Goal: Information Seeking & Learning: Learn about a topic

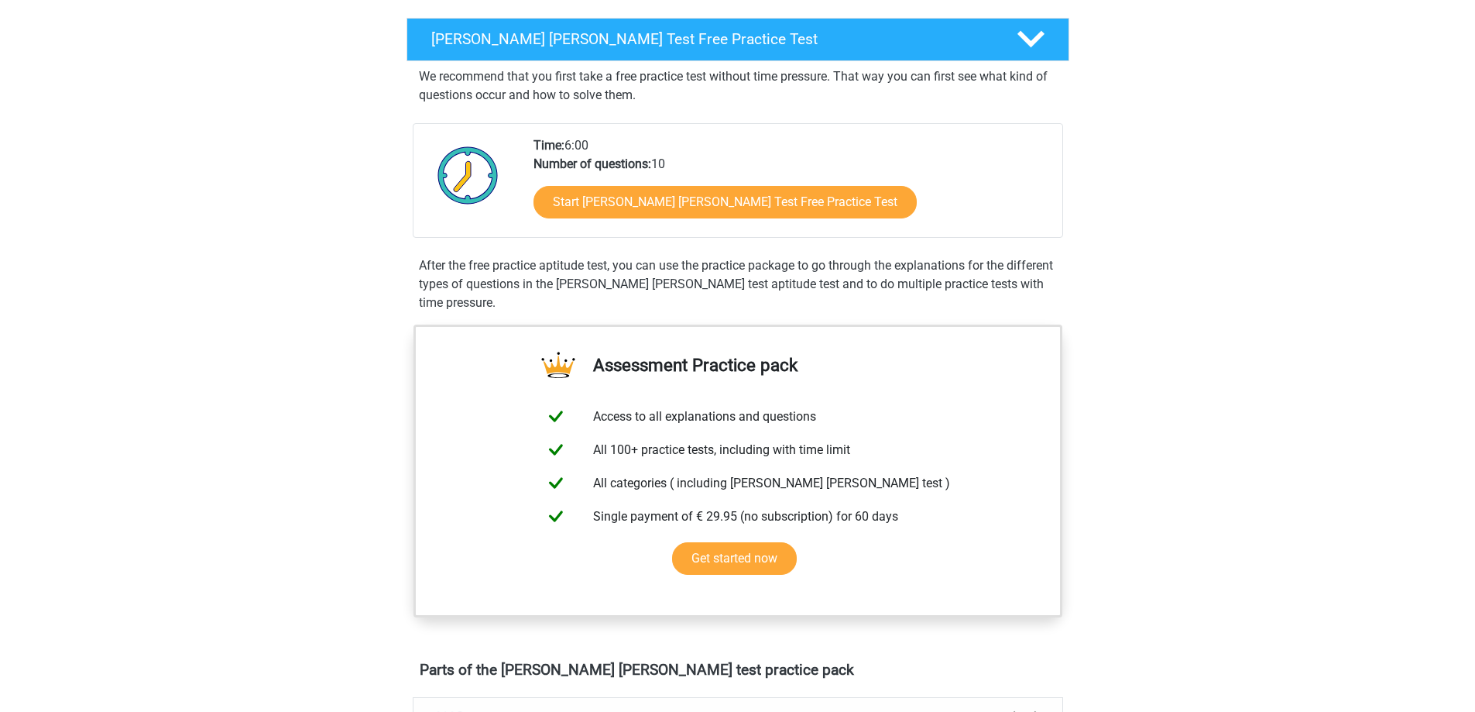
scroll to position [232, 0]
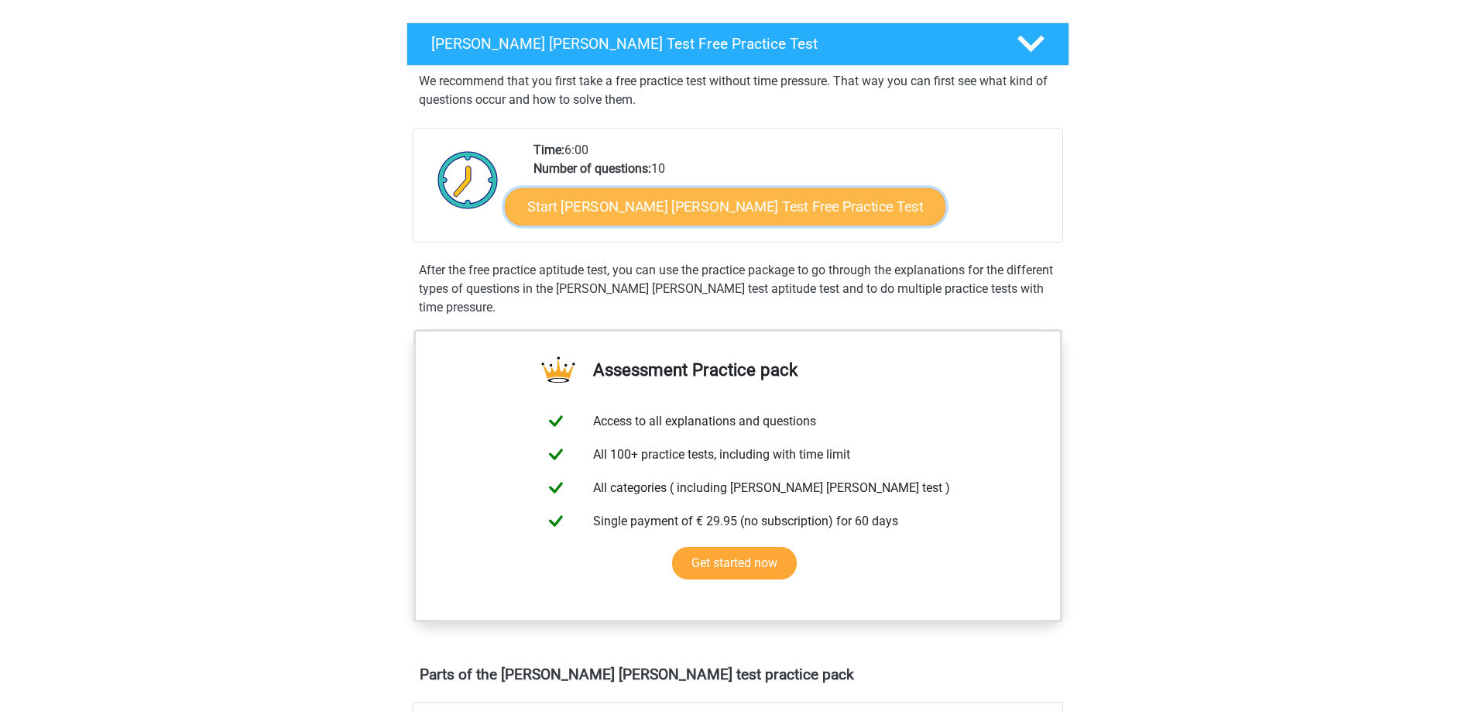
click at [551, 197] on link "Start [PERSON_NAME] [PERSON_NAME] Test Free Practice Test" at bounding box center [725, 206] width 441 height 37
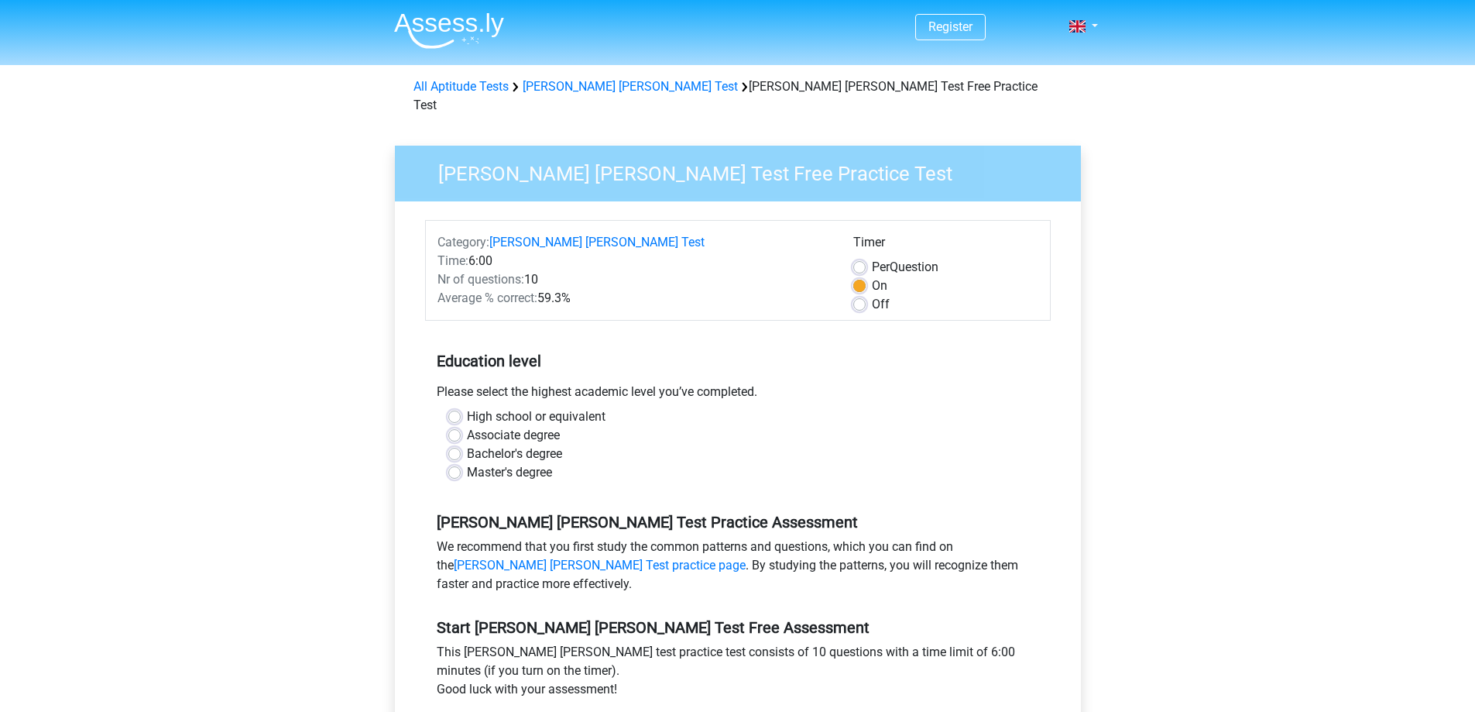
scroll to position [77, 0]
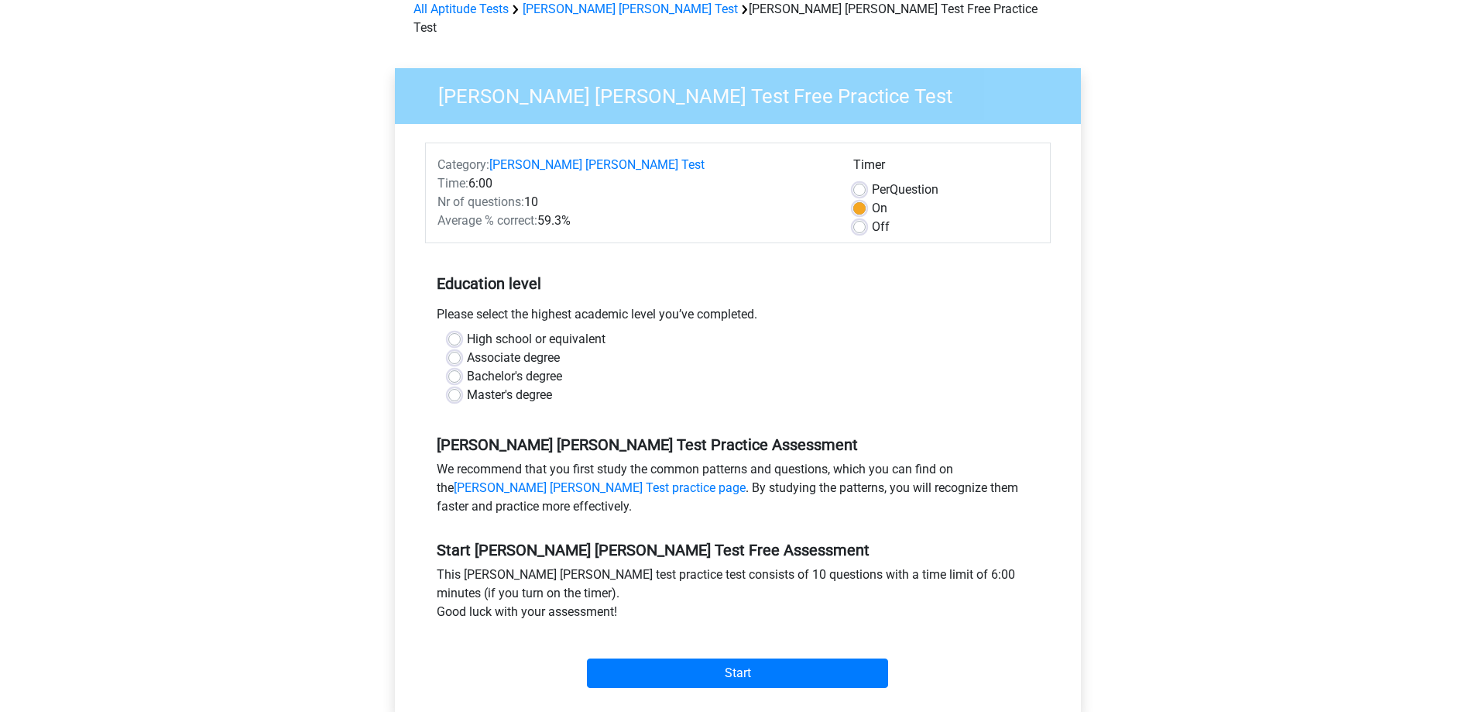
click at [467, 367] on label "Bachelor's degree" at bounding box center [514, 376] width 95 height 19
click at [449, 367] on input "Bachelor's degree" at bounding box center [454, 374] width 12 height 15
radio input "true"
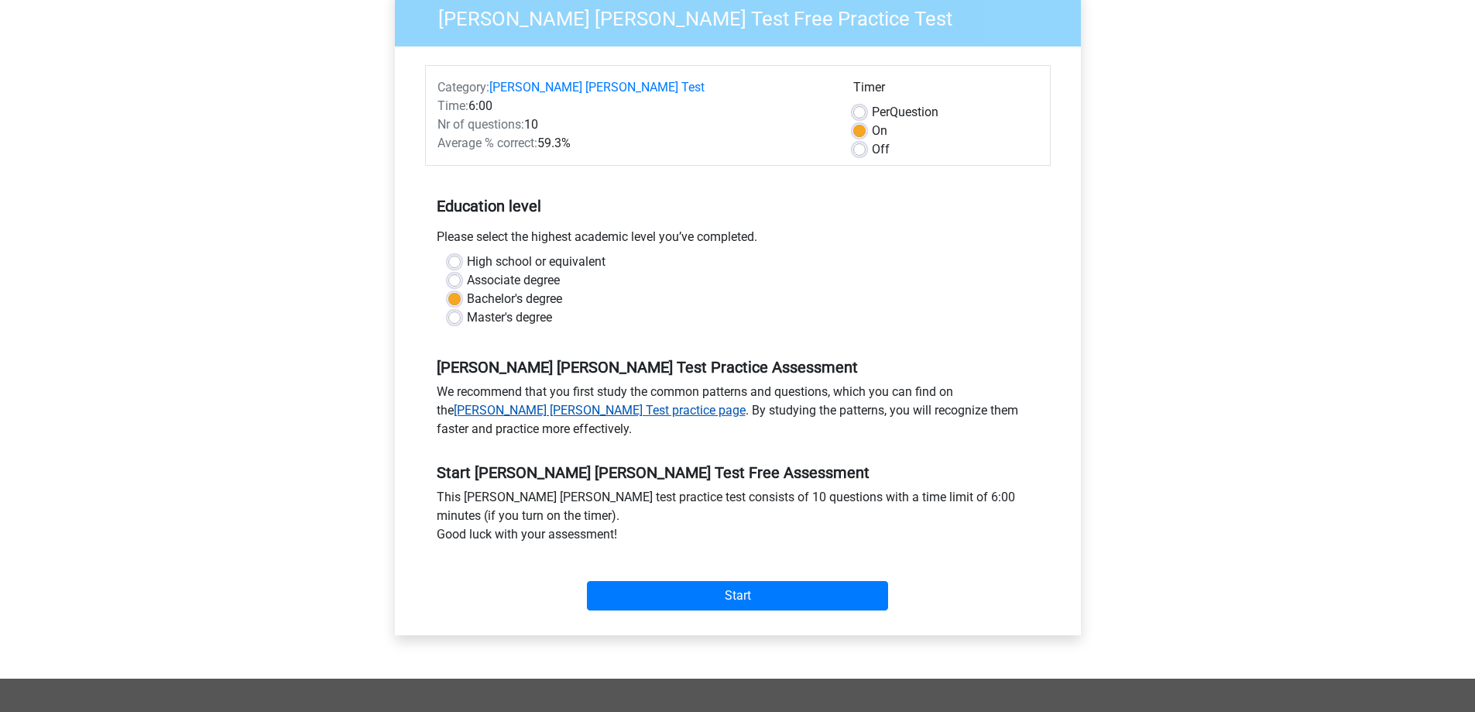
click at [524, 403] on link "Watson Glaser Test practice page" at bounding box center [600, 410] width 292 height 15
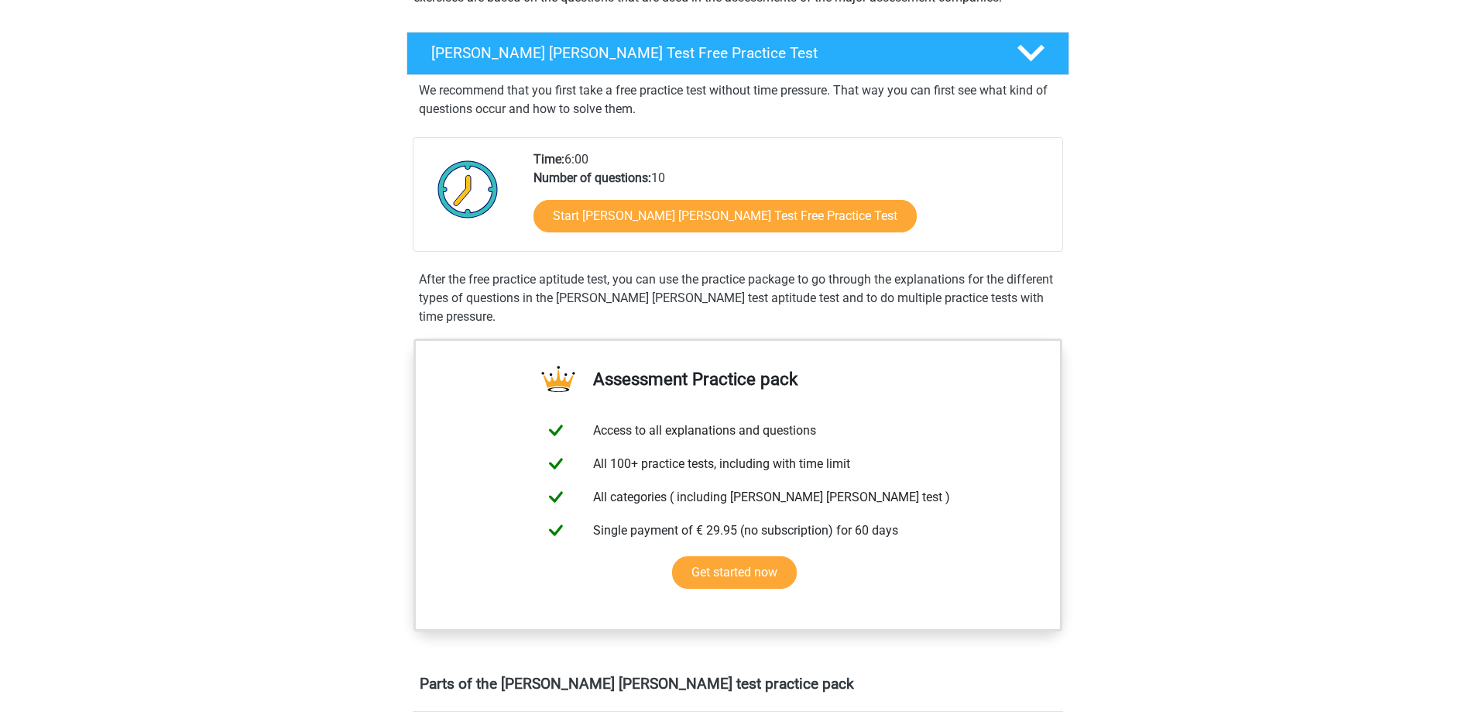
scroll to position [232, 0]
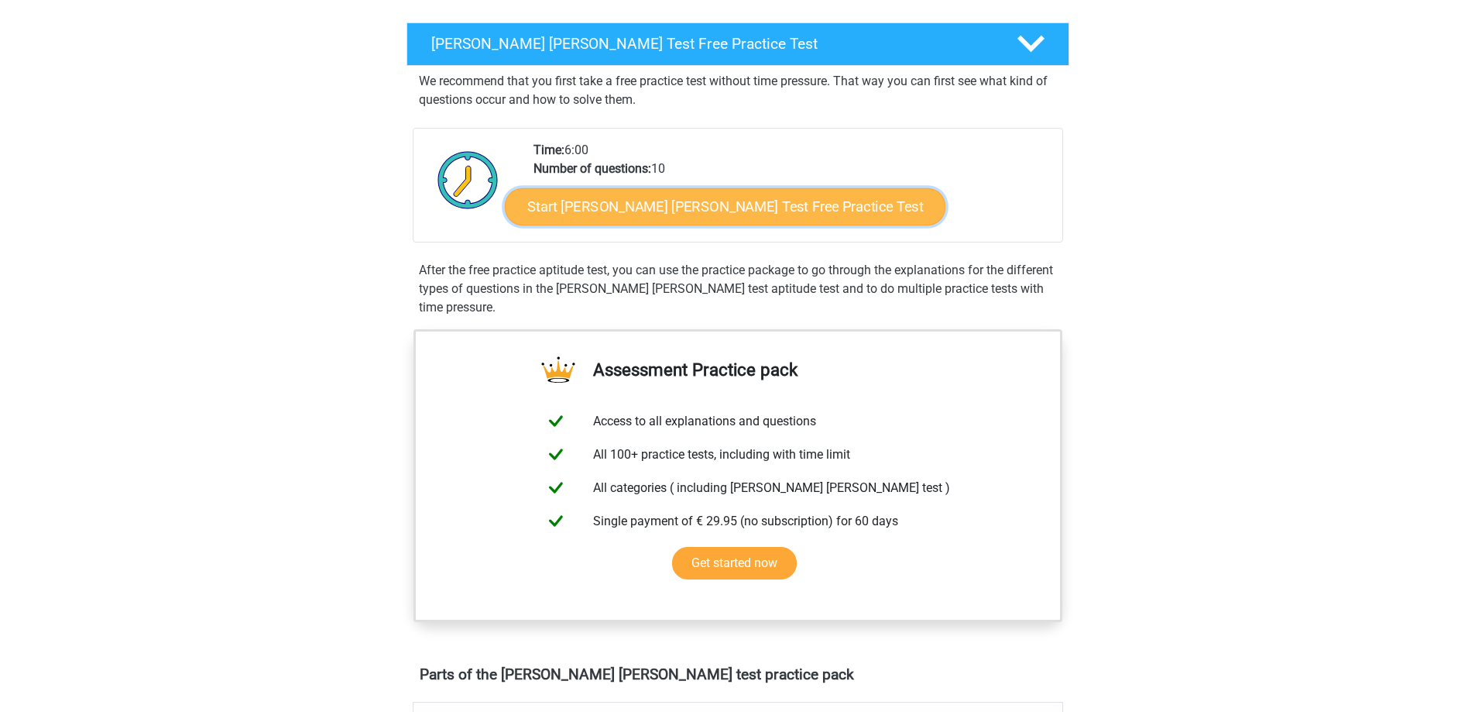
click at [577, 206] on link "Start Watson Glaser Test Free Practice Test" at bounding box center [725, 206] width 441 height 37
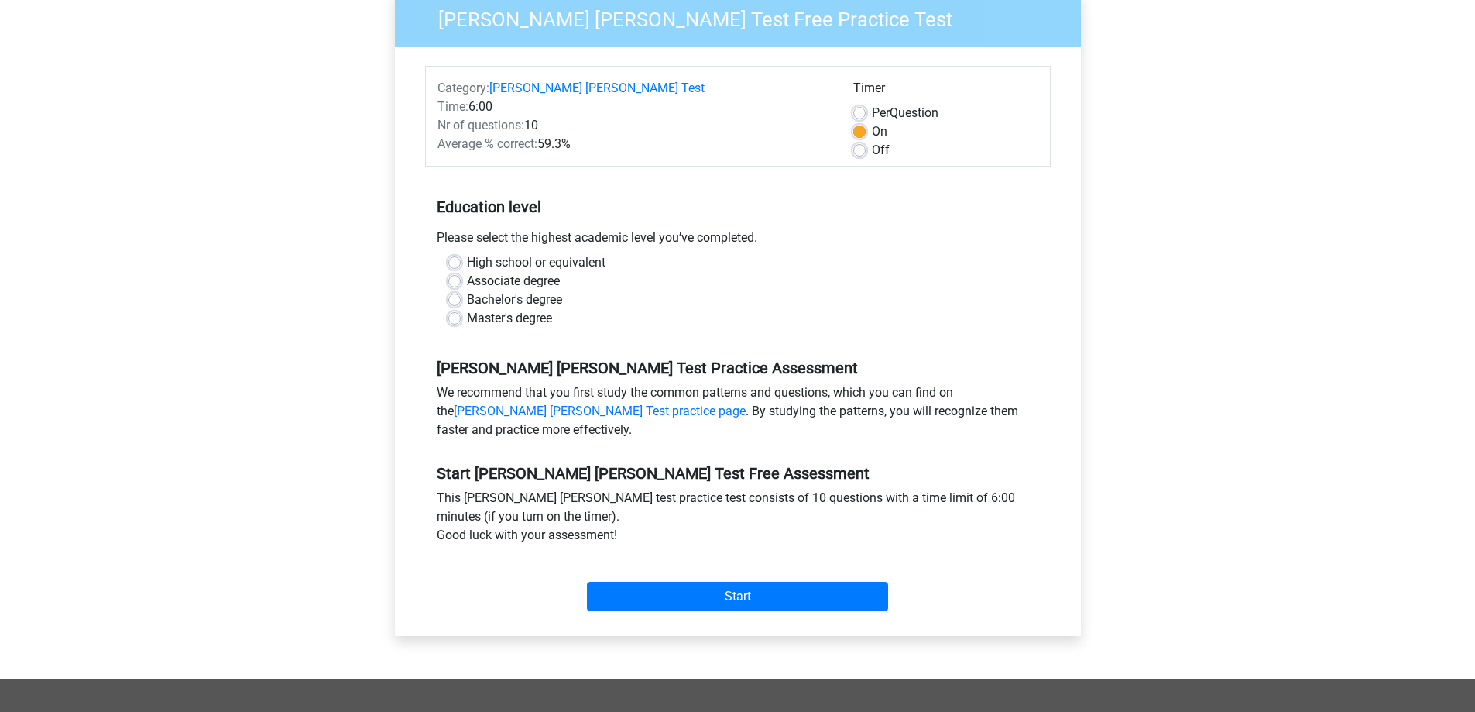
scroll to position [155, 0]
click at [467, 290] on label "Bachelor's degree" at bounding box center [514, 299] width 95 height 19
click at [451, 290] on input "Bachelor's degree" at bounding box center [454, 297] width 12 height 15
radio input "true"
drag, startPoint x: 657, startPoint y: 581, endPoint x: 590, endPoint y: 520, distance: 90.4
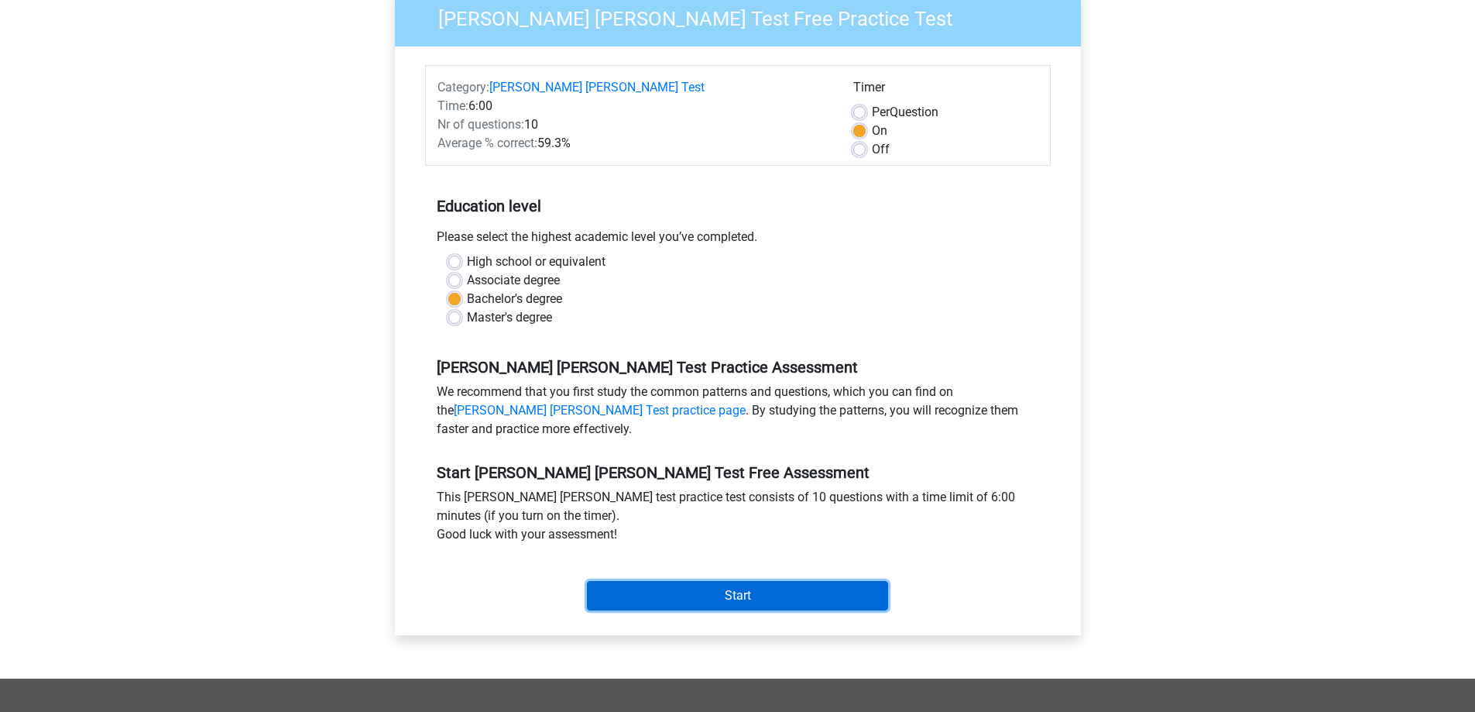
click at [656, 581] on input "Start" at bounding box center [737, 595] width 301 height 29
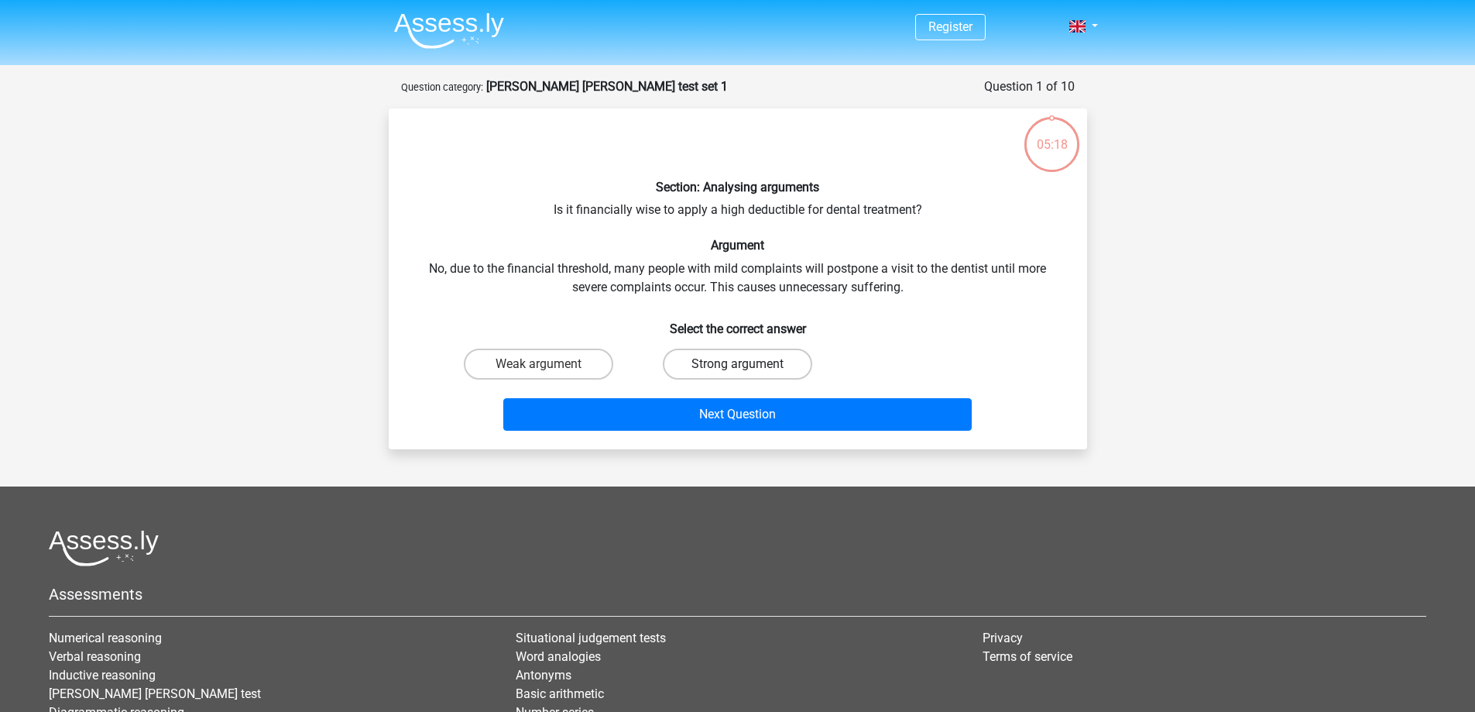
click at [744, 361] on label "Strong argument" at bounding box center [737, 363] width 149 height 31
click at [744, 364] on input "Strong argument" at bounding box center [742, 369] width 10 height 10
radio input "true"
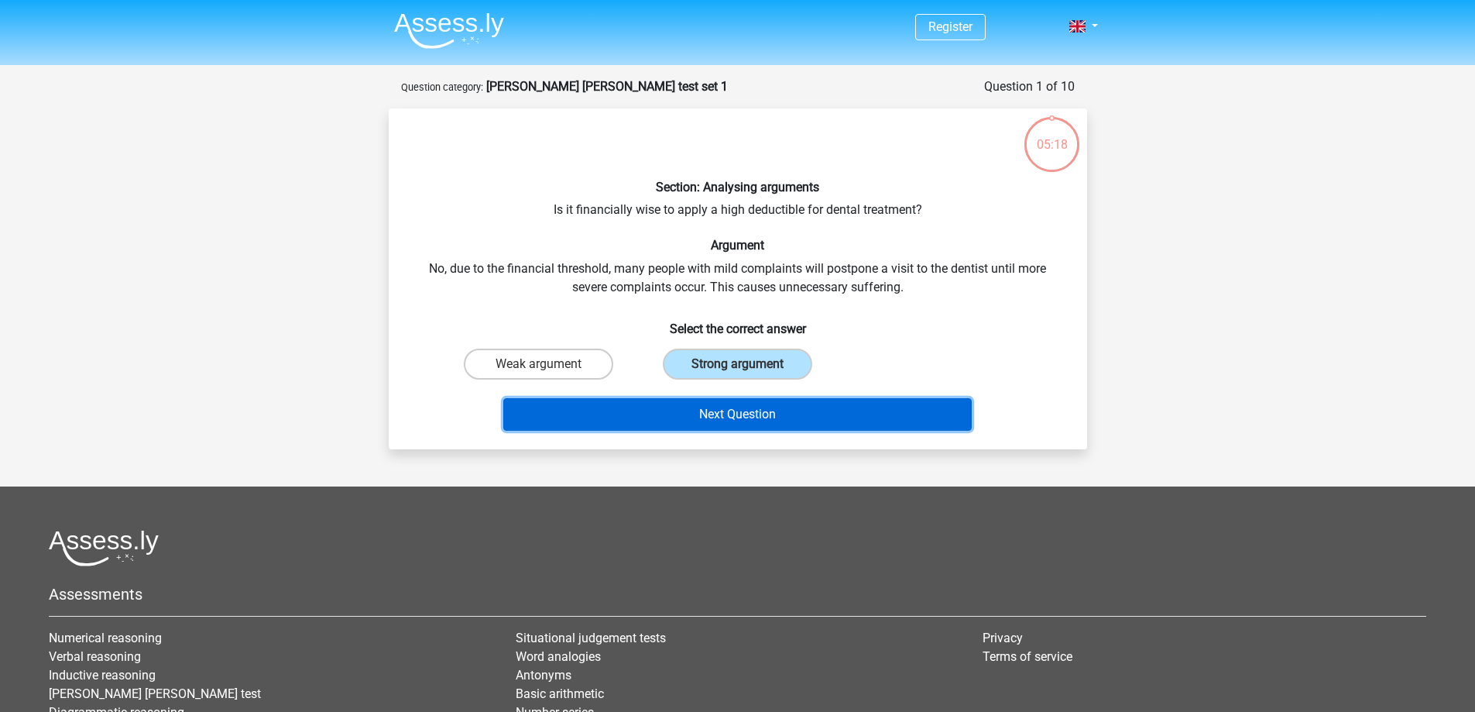
click at [790, 407] on button "Next Question" at bounding box center [737, 414] width 468 height 33
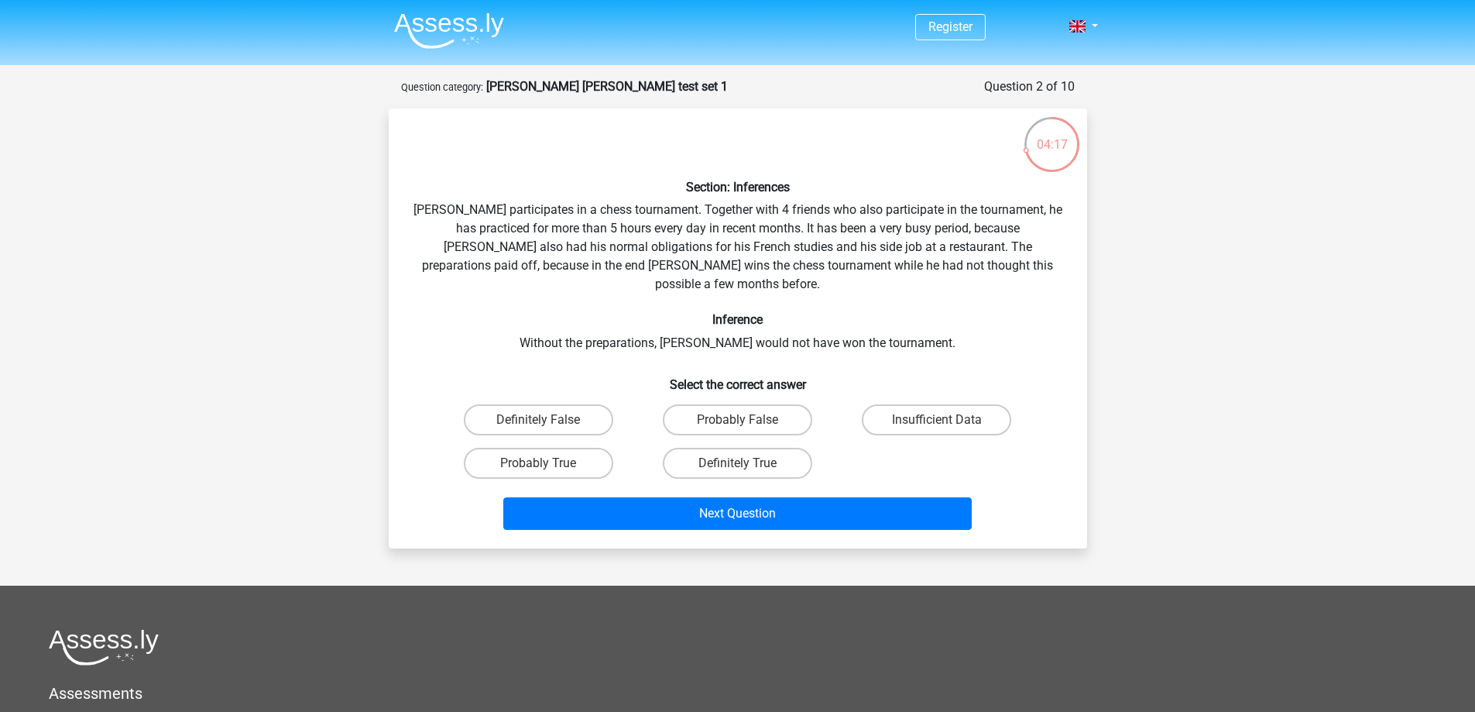
scroll to position [77, 0]
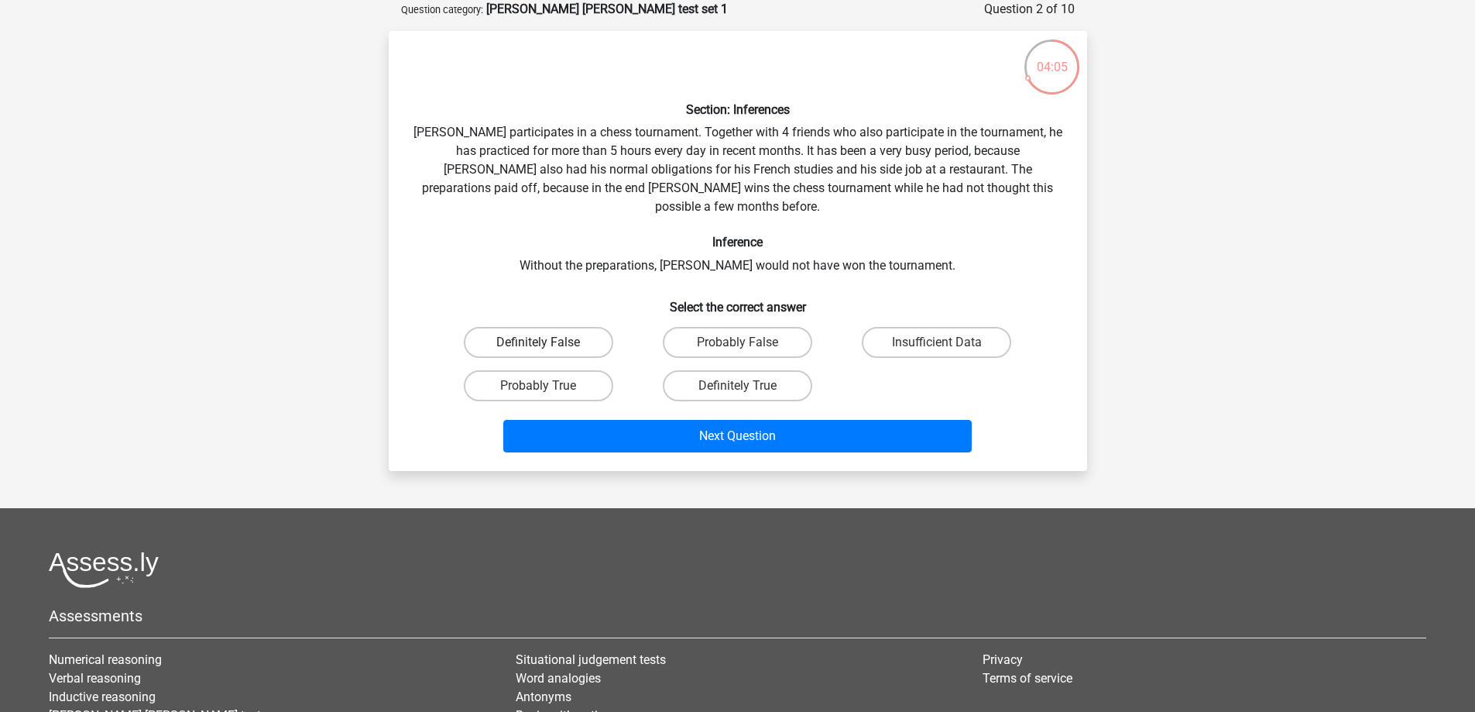
click at [554, 327] on label "Definitely False" at bounding box center [538, 342] width 149 height 31
click at [548, 342] on input "Definitely False" at bounding box center [543, 347] width 10 height 10
radio input "true"
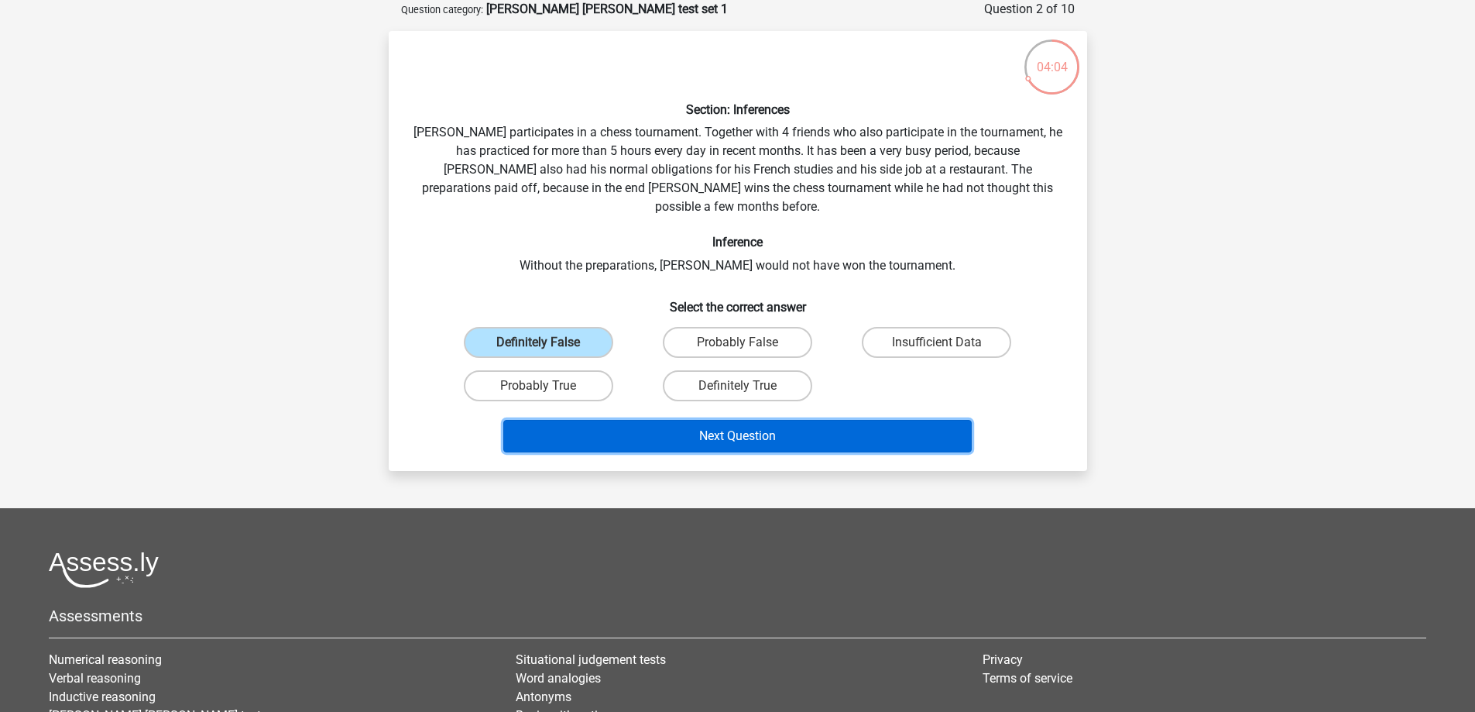
click at [682, 420] on button "Next Question" at bounding box center [737, 436] width 468 height 33
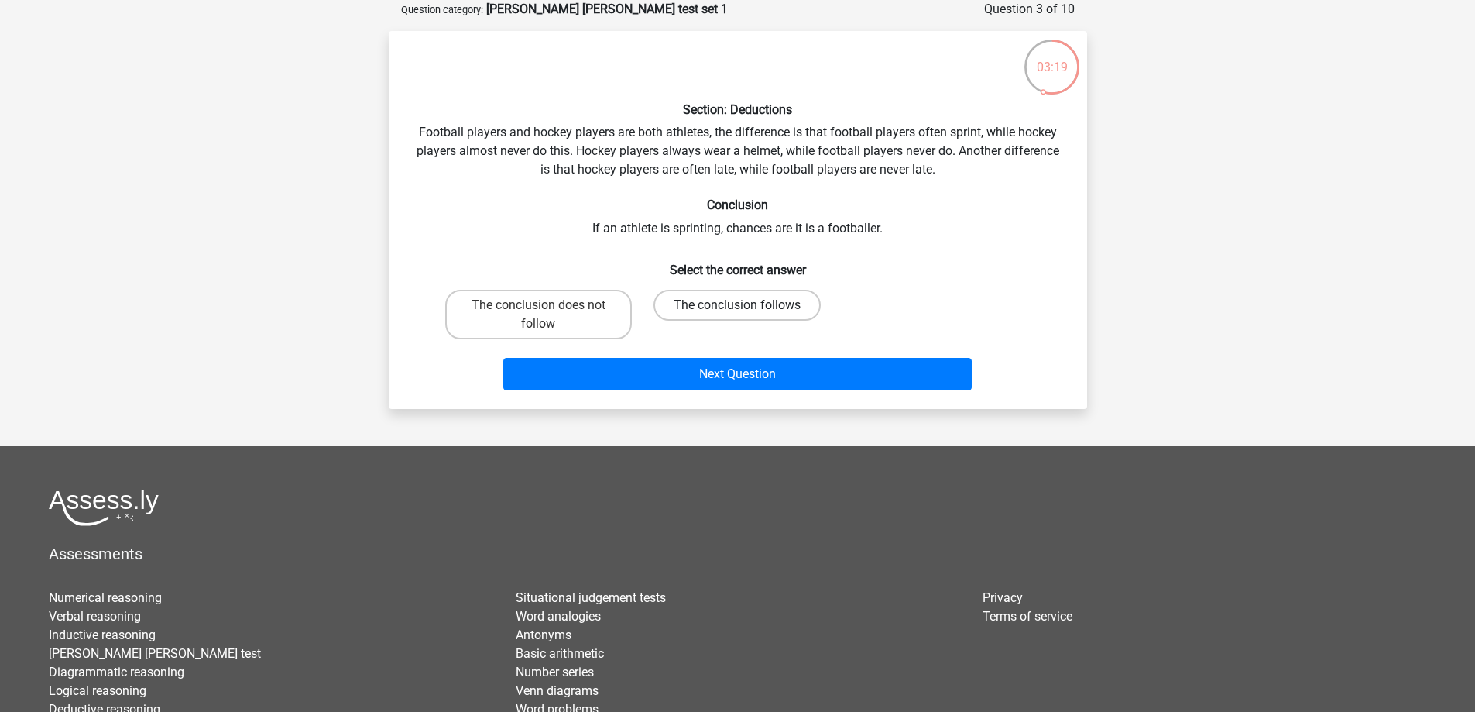
click at [711, 306] on label "The conclusion follows" at bounding box center [737, 305] width 167 height 31
click at [737, 306] on input "The conclusion follows" at bounding box center [742, 310] width 10 height 10
radio input "true"
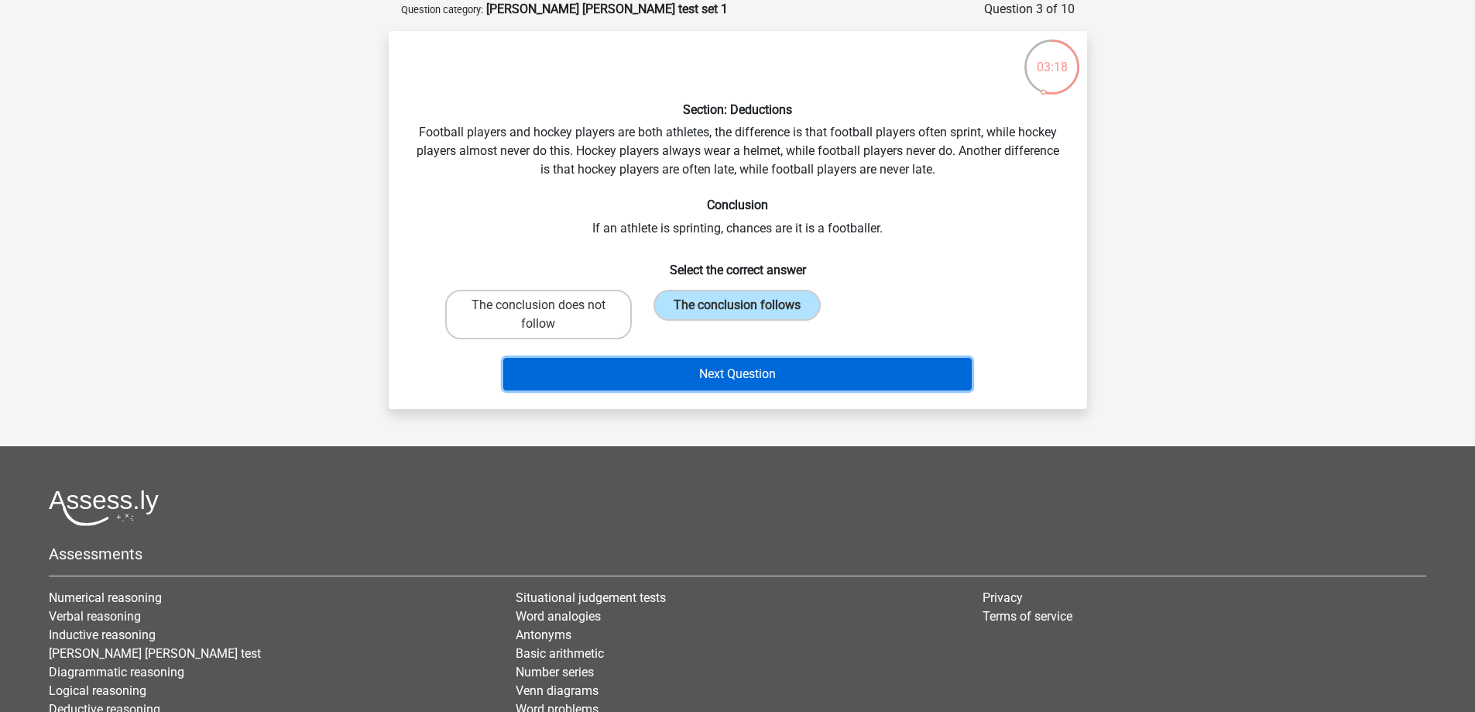
click at [721, 373] on button "Next Question" at bounding box center [737, 374] width 468 height 33
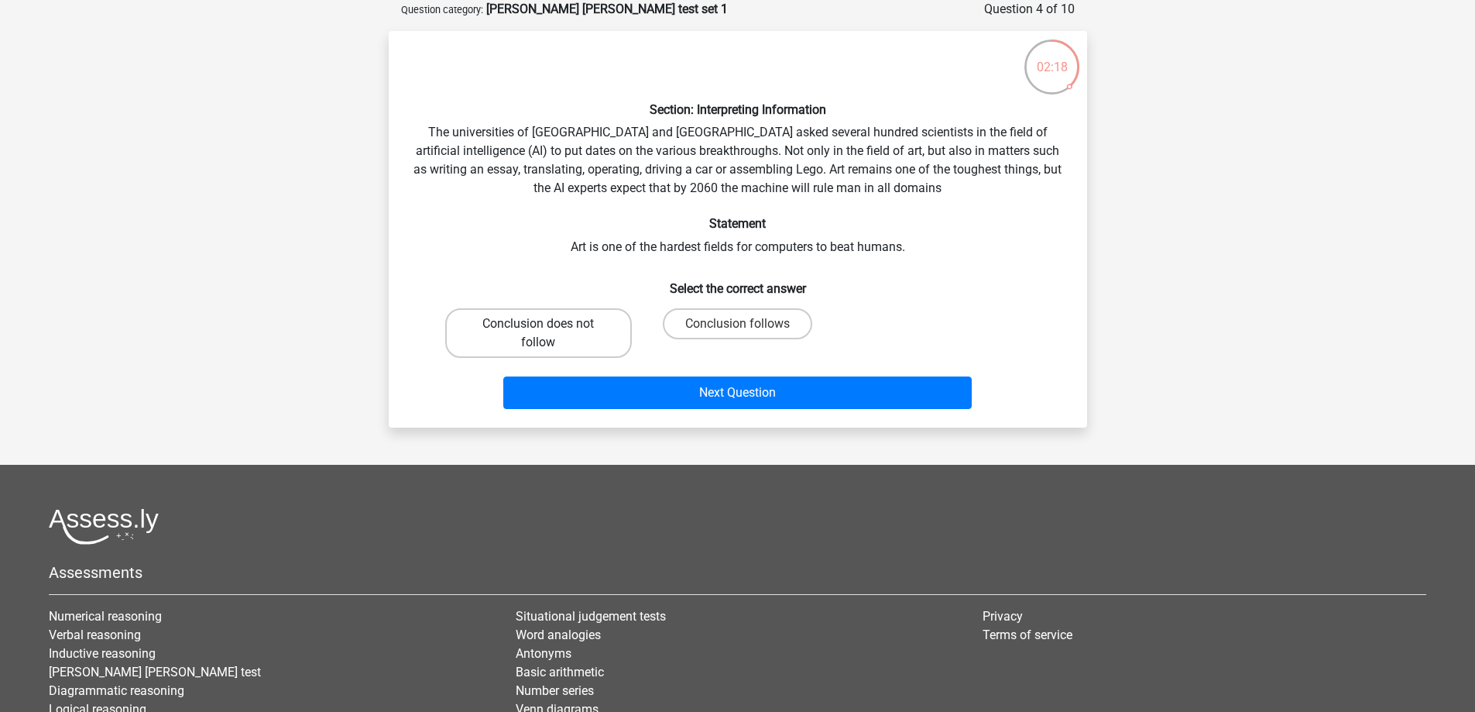
click at [517, 331] on label "Conclusion does not follow" at bounding box center [538, 333] width 187 height 50
click at [538, 331] on input "Conclusion does not follow" at bounding box center [543, 329] width 10 height 10
radio input "true"
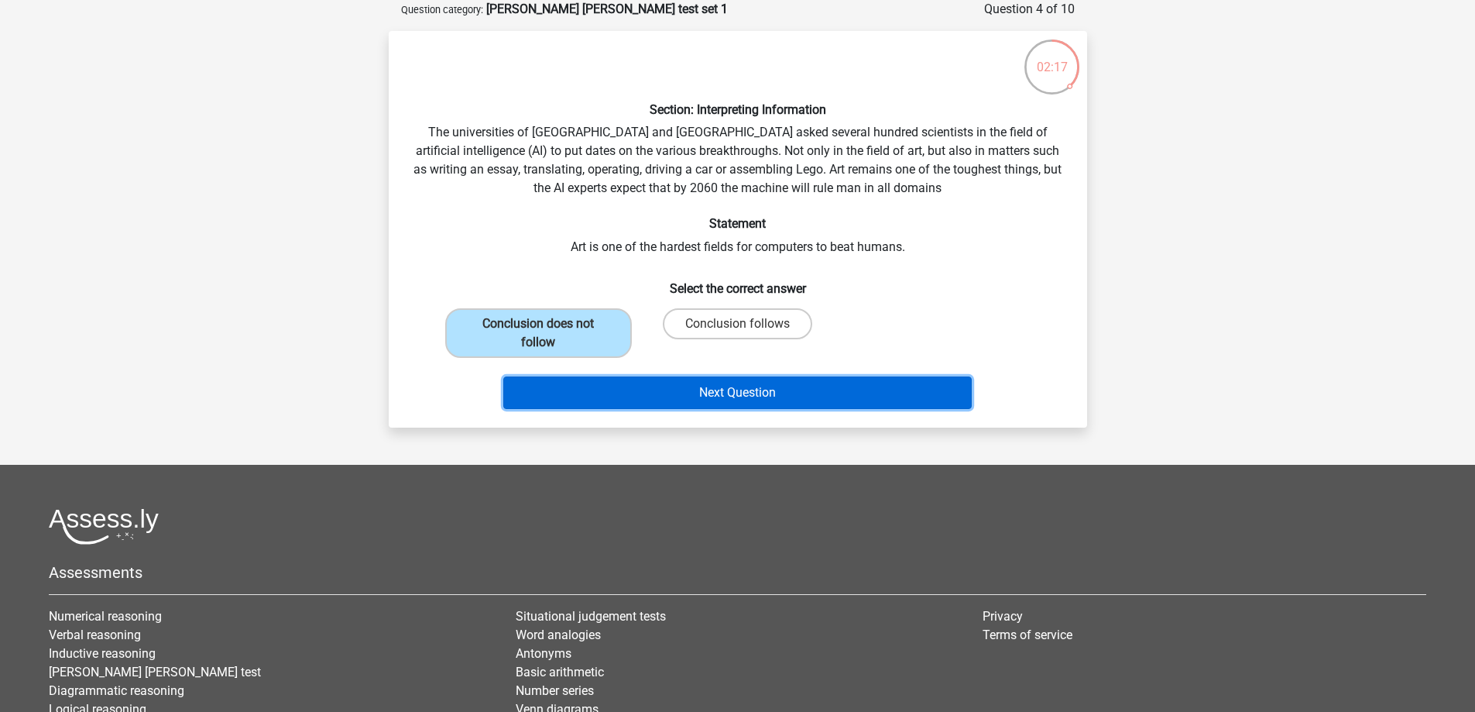
click at [645, 390] on button "Next Question" at bounding box center [737, 392] width 468 height 33
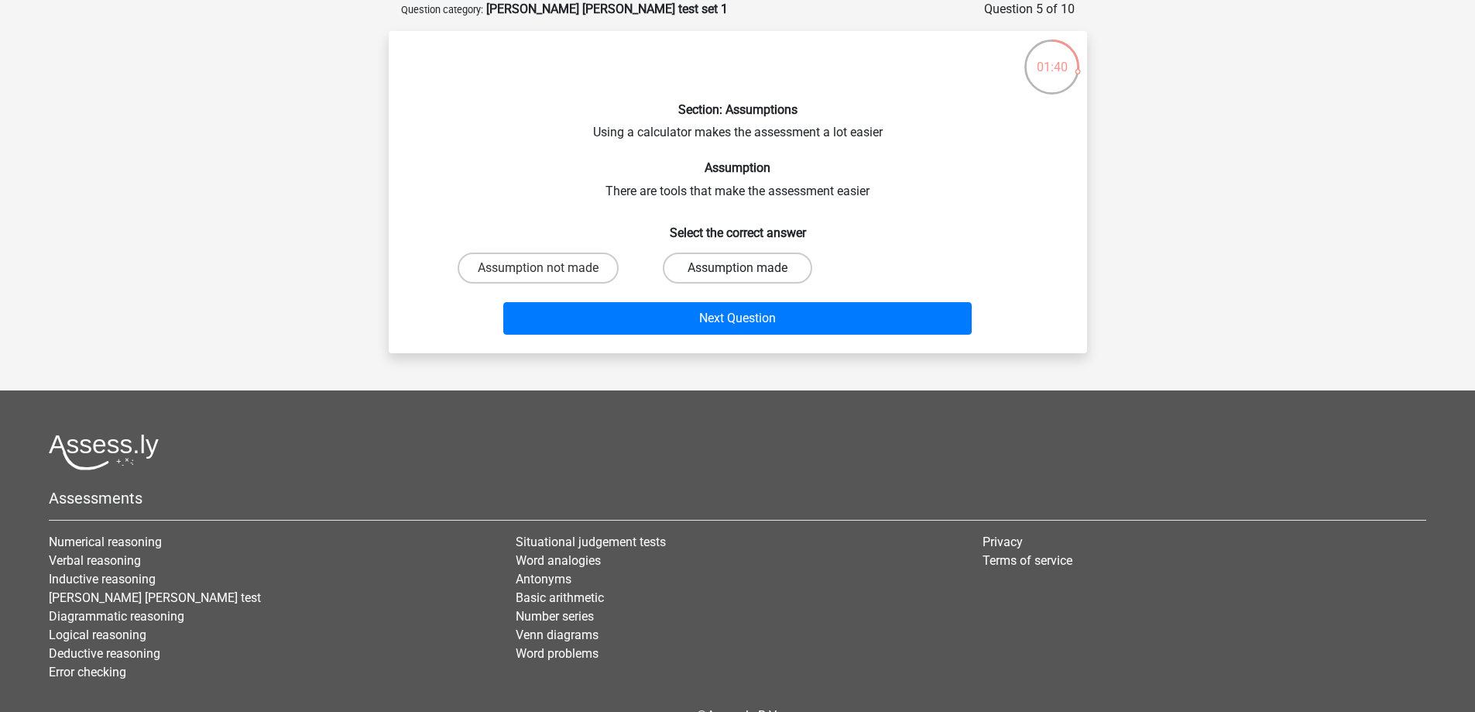
click at [767, 264] on label "Assumption made" at bounding box center [737, 267] width 149 height 31
click at [747, 268] on input "Assumption made" at bounding box center [742, 273] width 10 height 10
radio input "true"
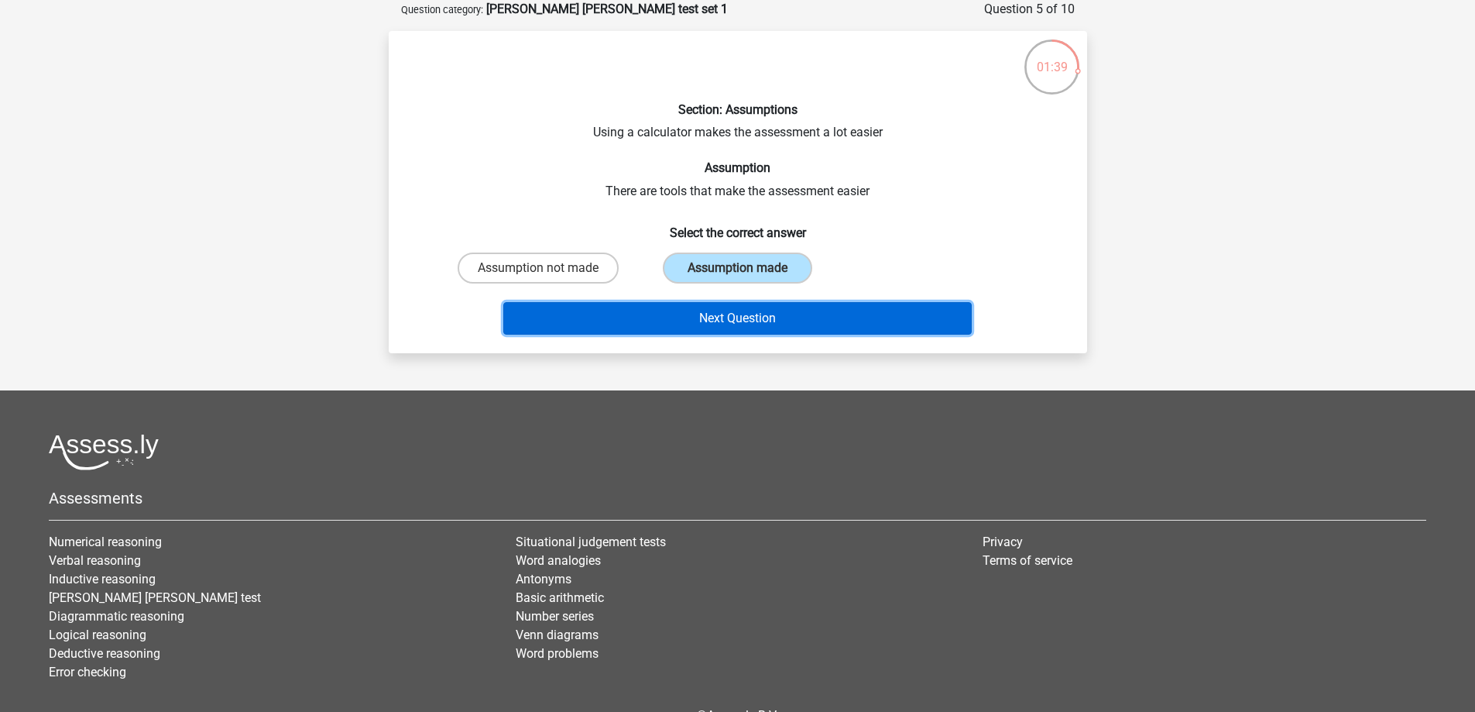
drag, startPoint x: 741, startPoint y: 313, endPoint x: 696, endPoint y: 307, distance: 45.3
click at [718, 309] on button "Next Question" at bounding box center [737, 318] width 468 height 33
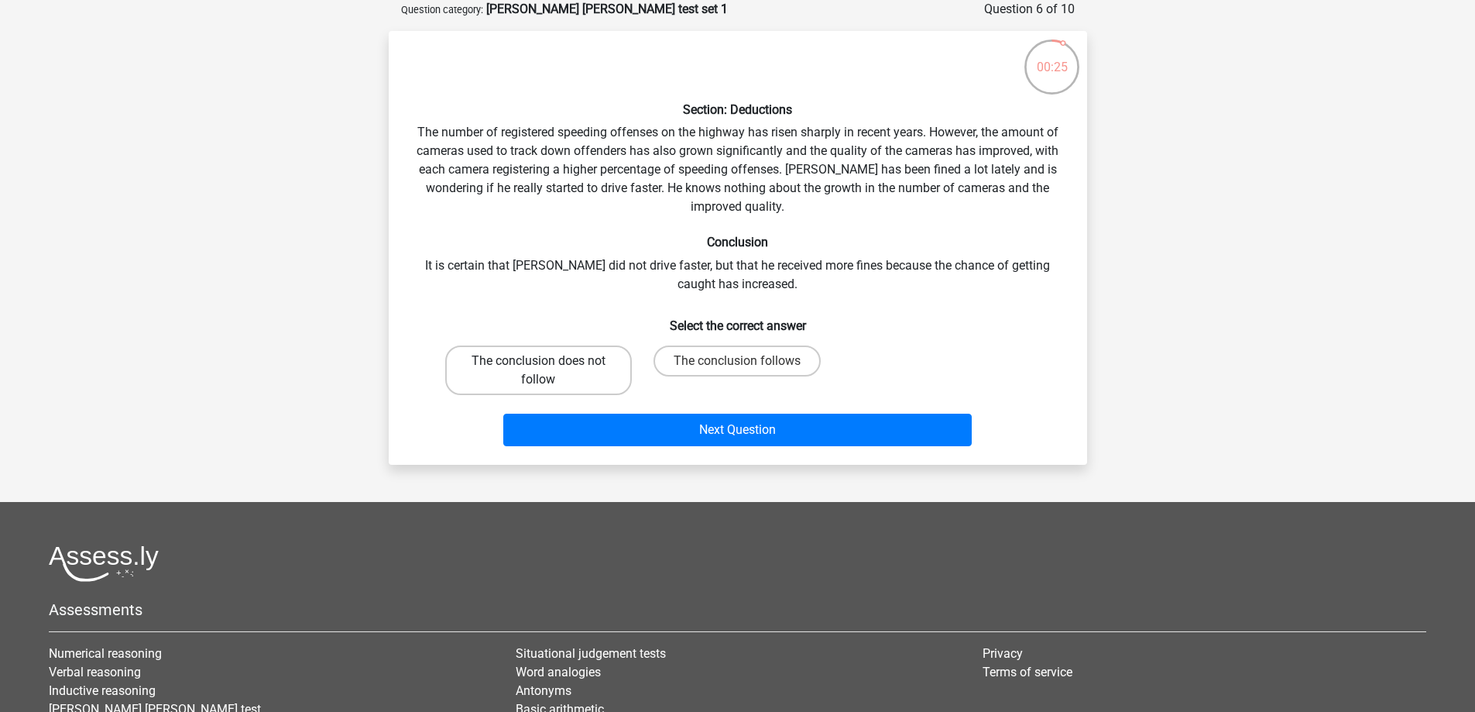
click at [547, 373] on label "The conclusion does not follow" at bounding box center [538, 370] width 187 height 50
click at [547, 371] on input "The conclusion does not follow" at bounding box center [543, 366] width 10 height 10
radio input "true"
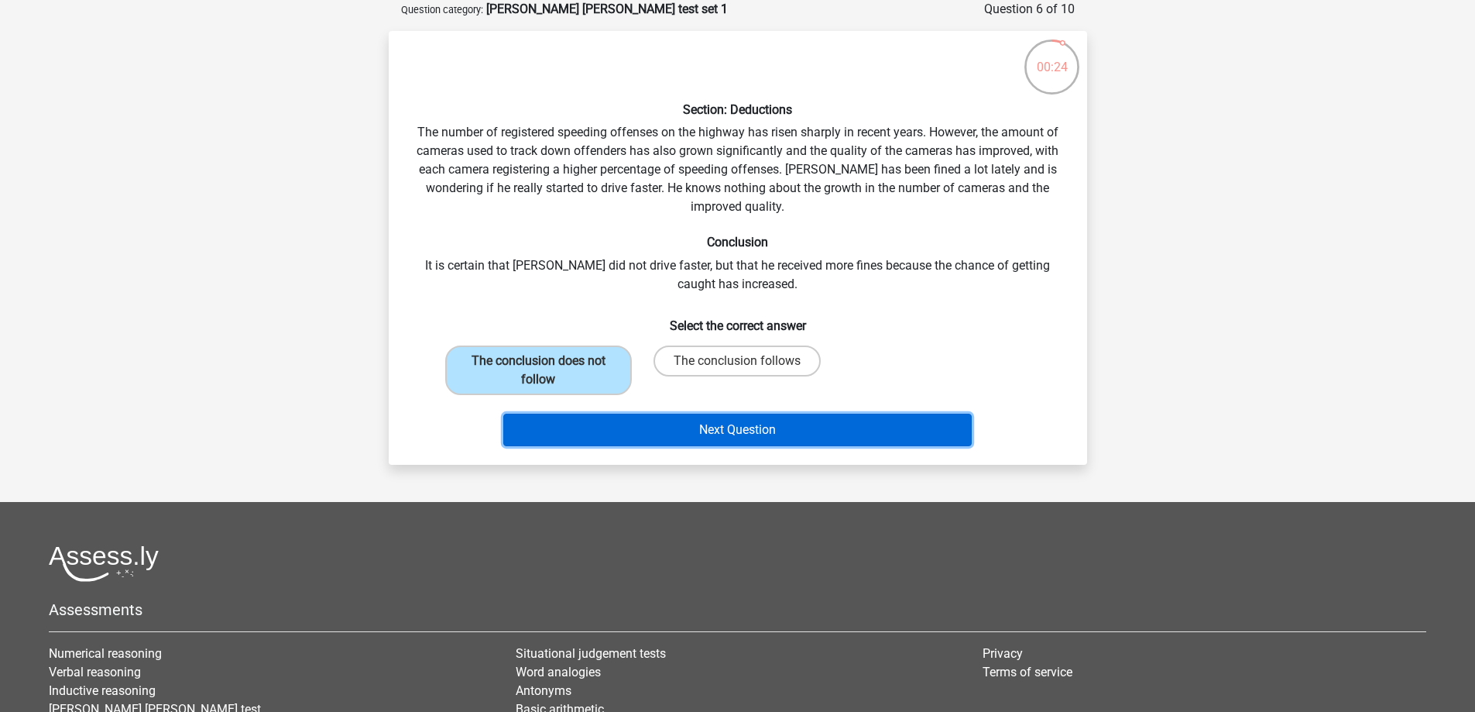
click at [626, 420] on button "Next Question" at bounding box center [737, 430] width 468 height 33
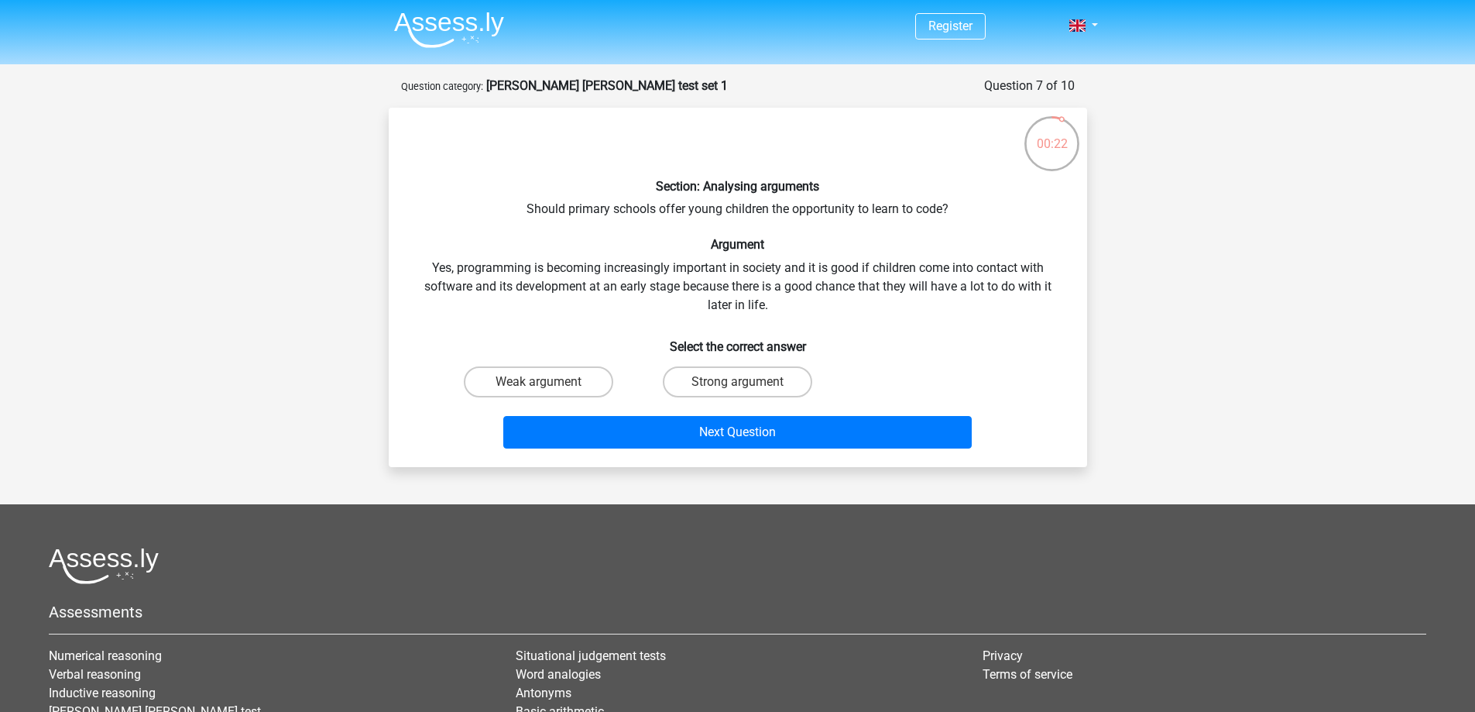
scroll to position [0, 0]
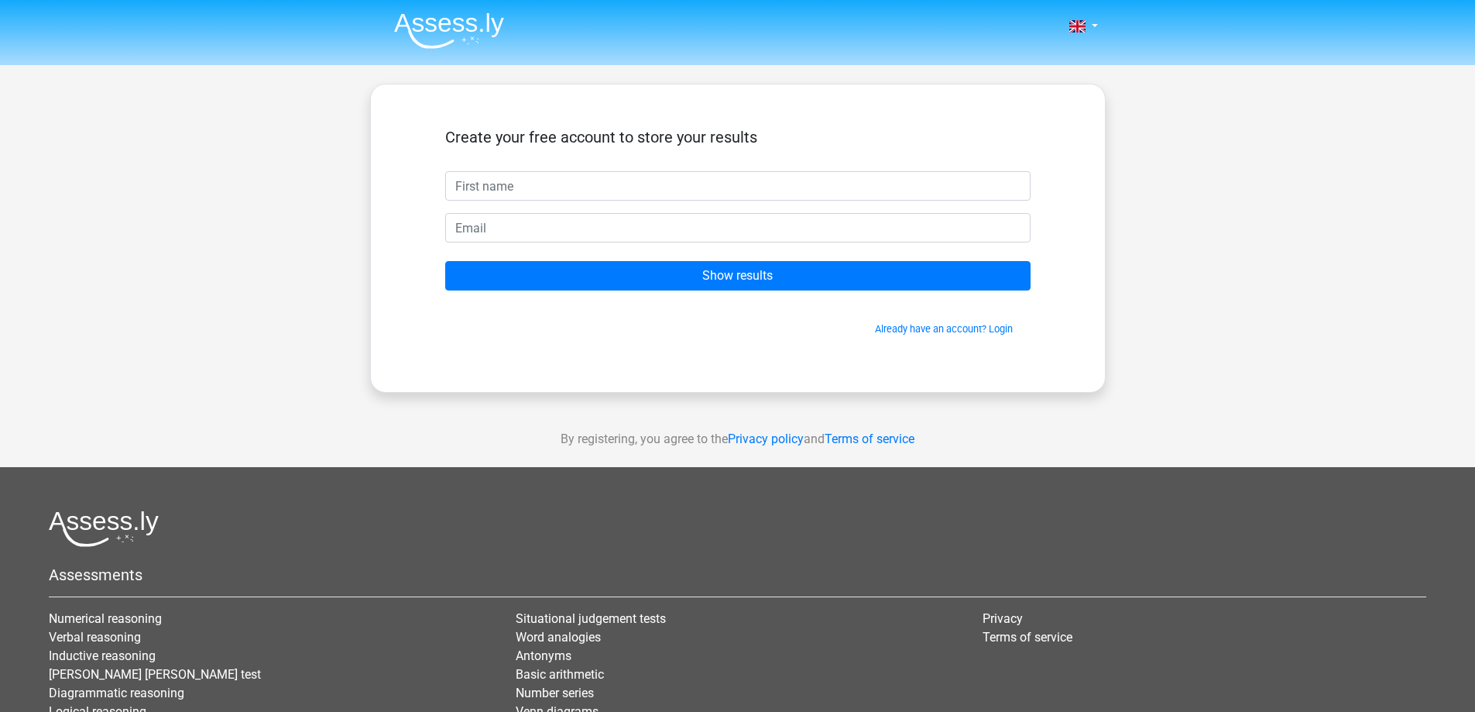
click at [483, 184] on input "text" at bounding box center [737, 185] width 585 height 29
type input "Clint"
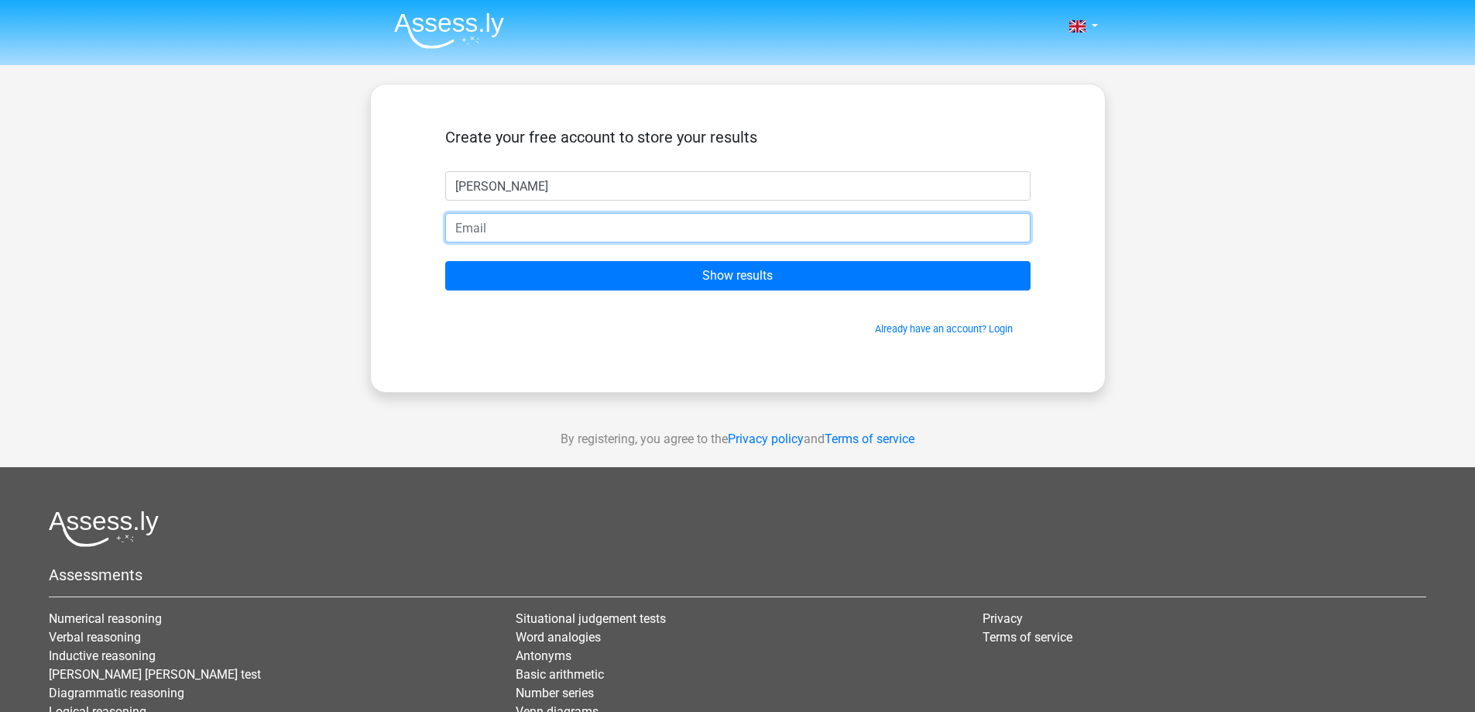
click at [519, 227] on input "email" at bounding box center [737, 227] width 585 height 29
type input "Clintkuper@gmail.com"
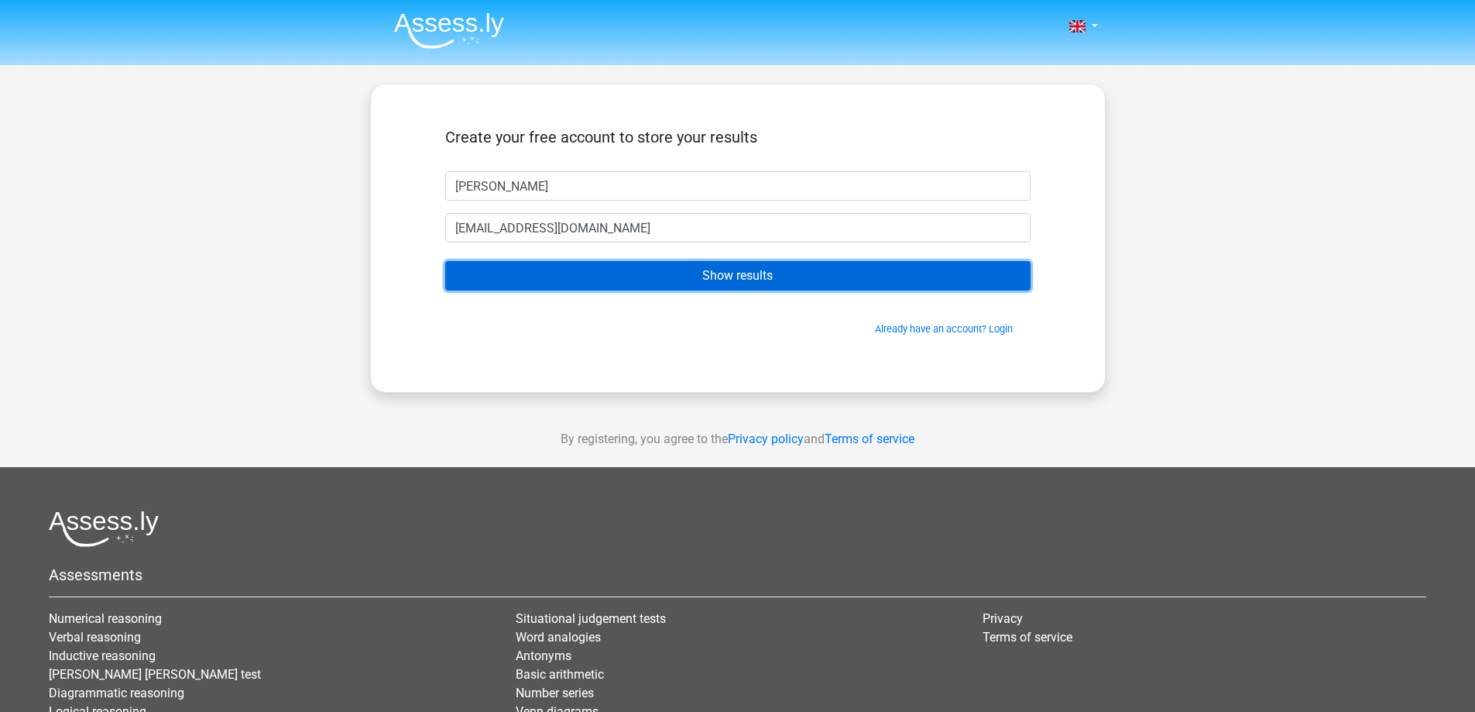
click at [628, 279] on input "Show results" at bounding box center [737, 275] width 585 height 29
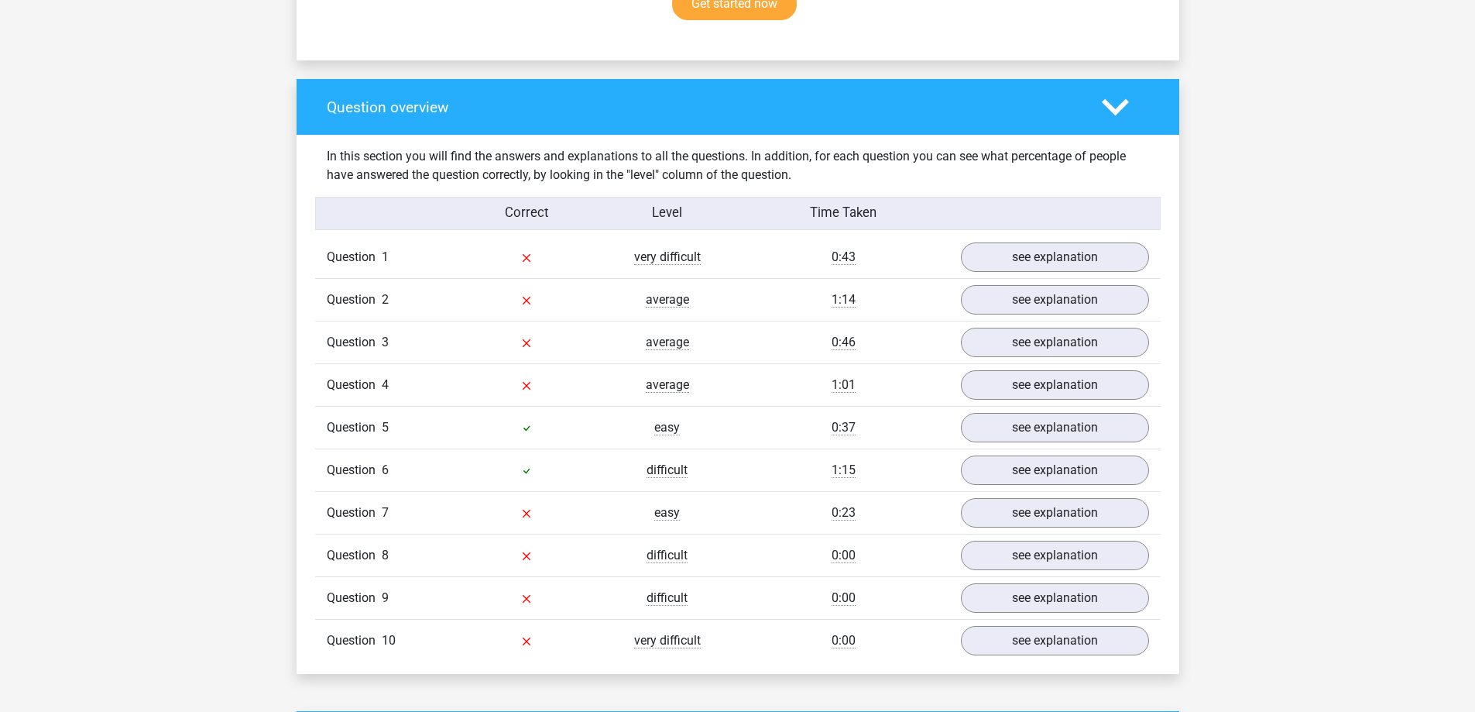
scroll to position [1084, 0]
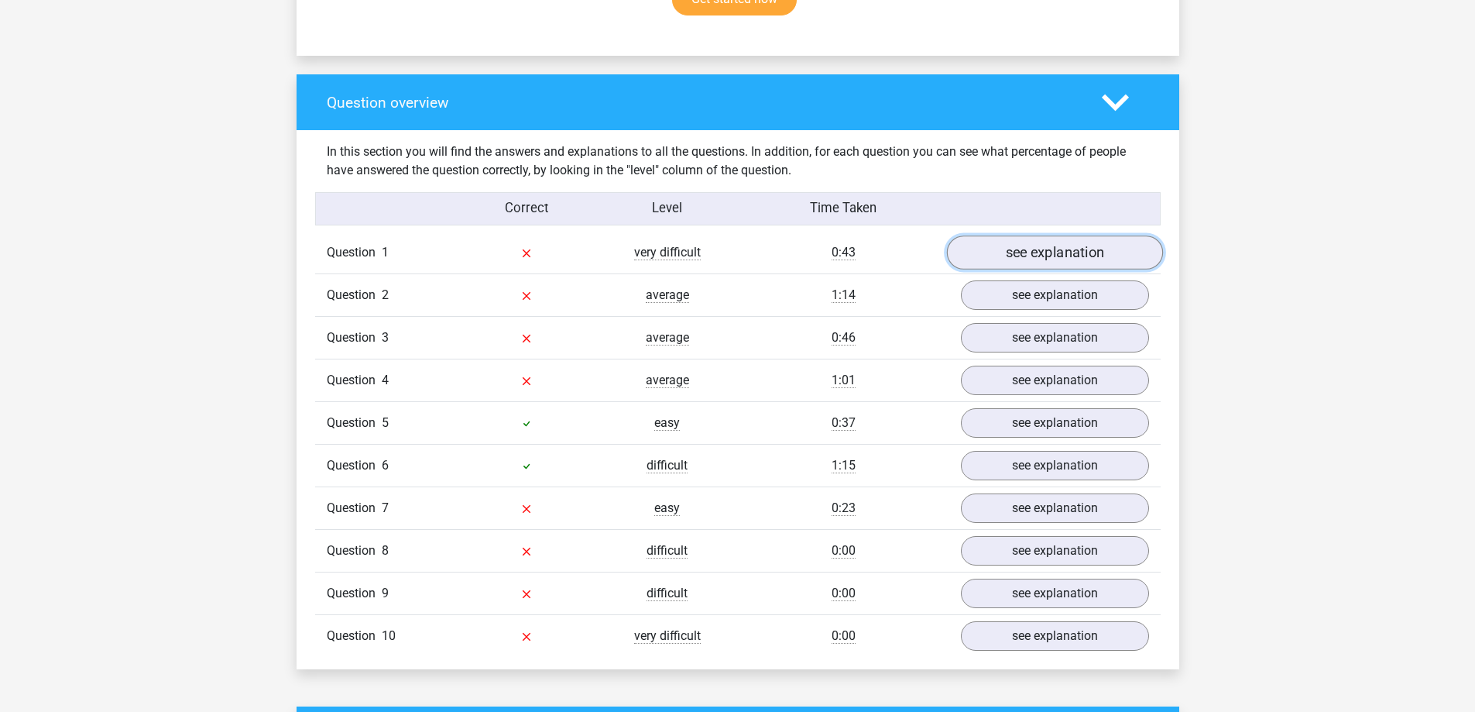
click at [1073, 239] on link "see explanation" at bounding box center [1054, 253] width 216 height 34
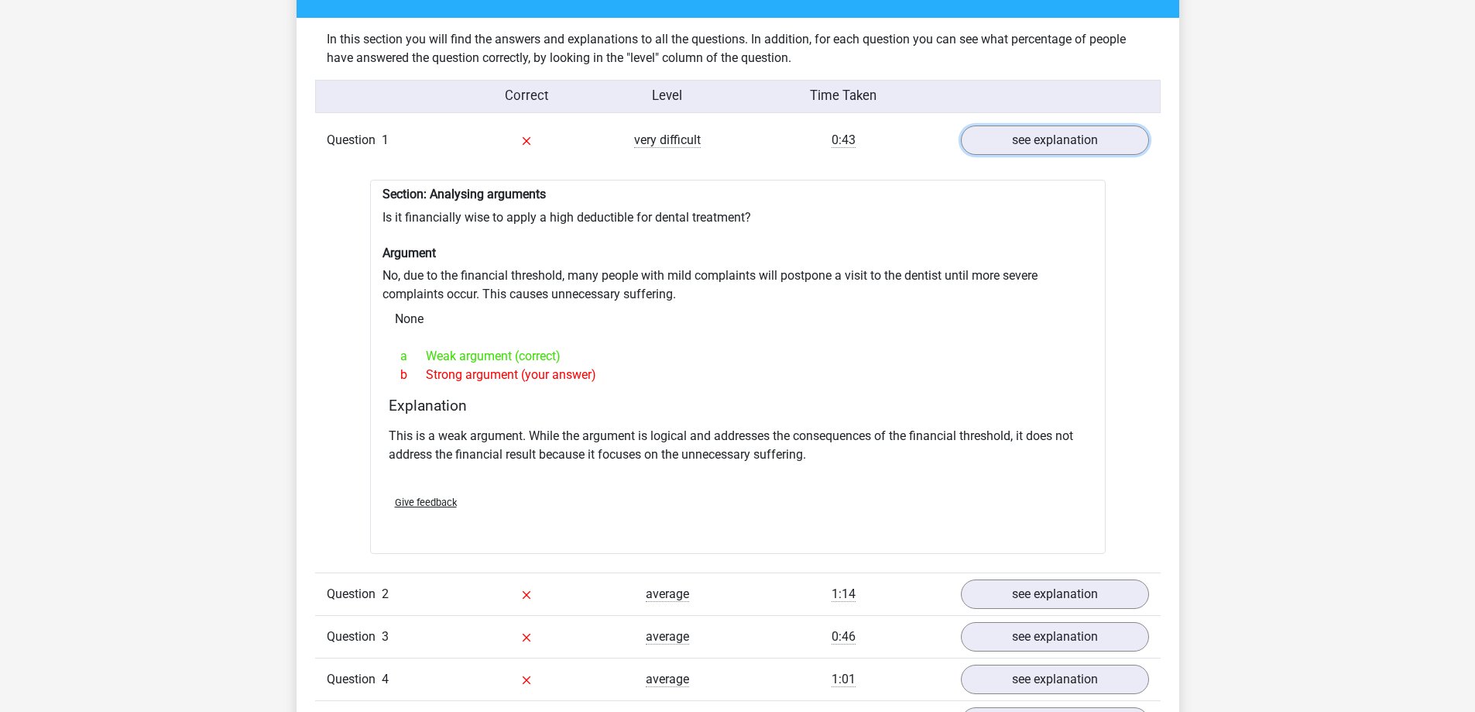
scroll to position [1239, 0]
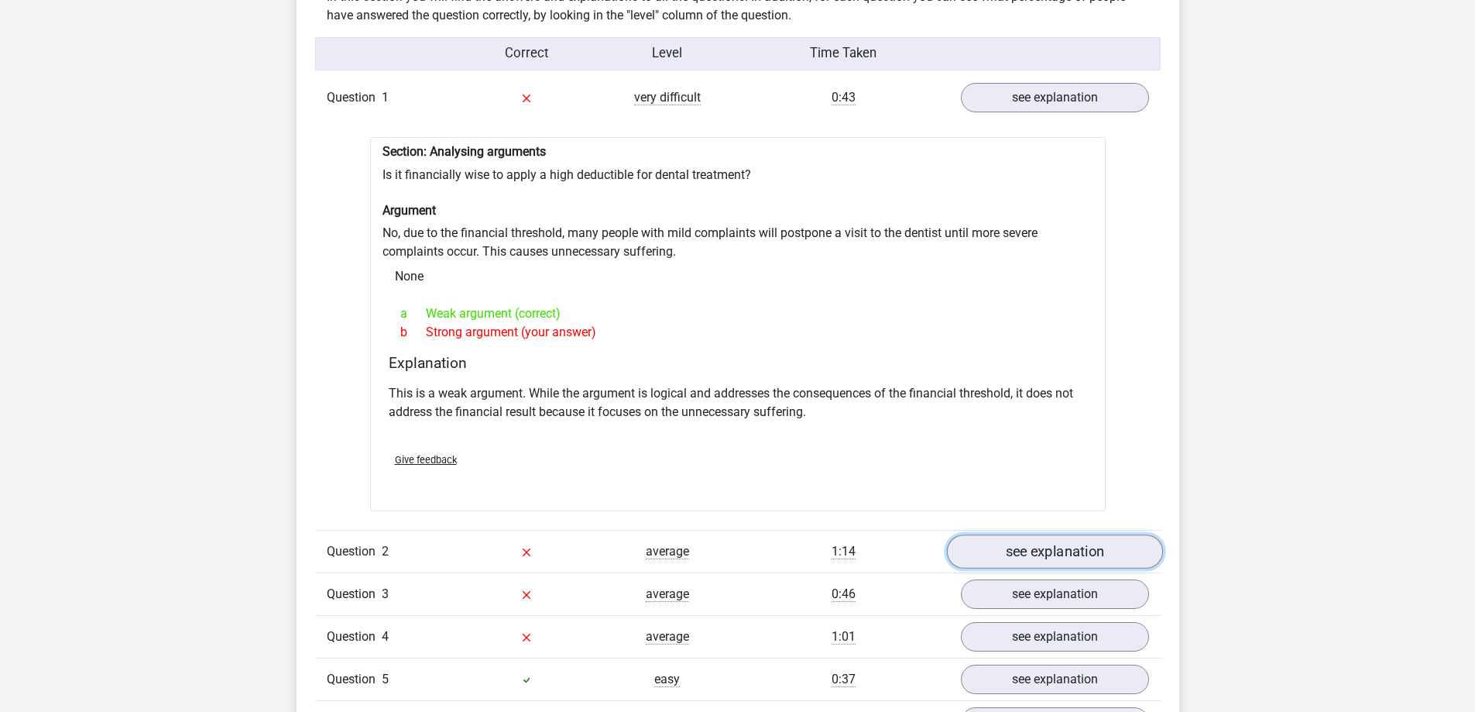
click at [1001, 550] on link "see explanation" at bounding box center [1054, 551] width 216 height 34
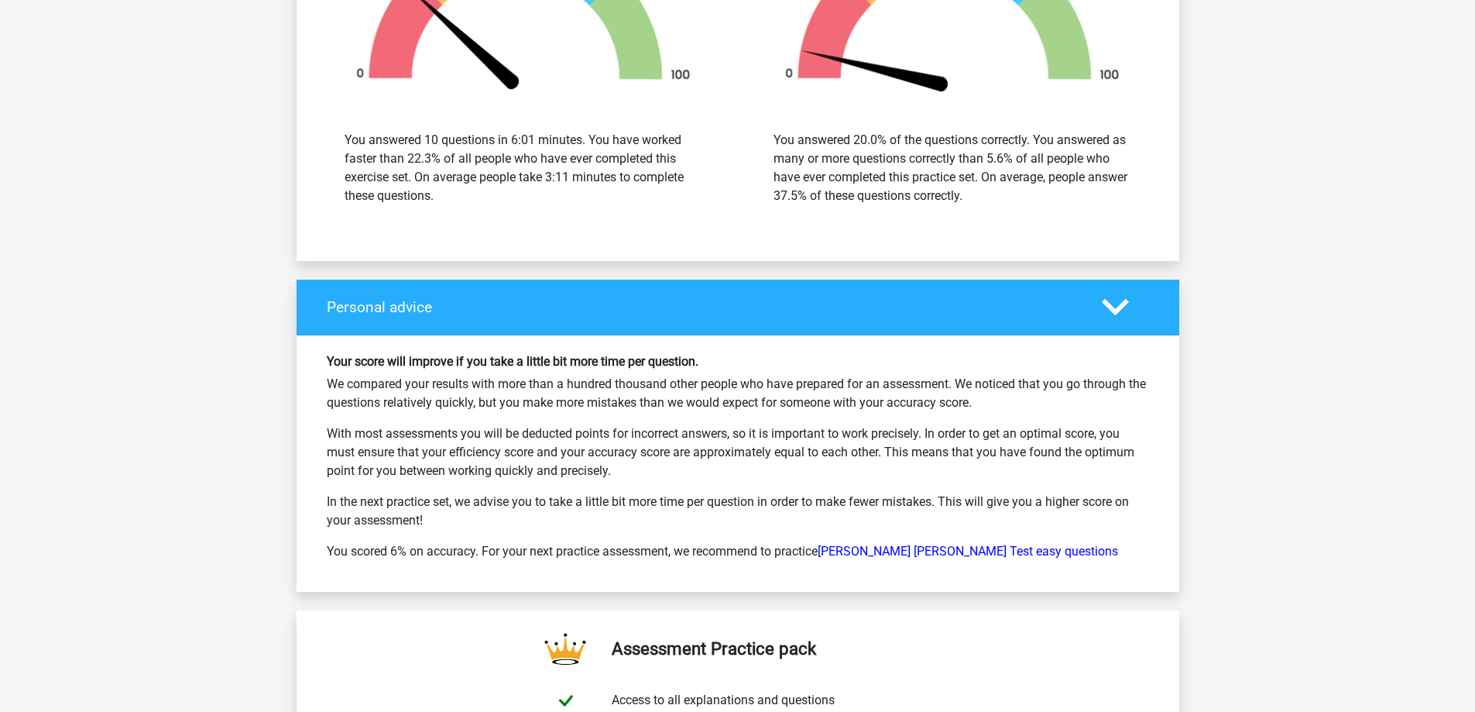
scroll to position [2943, 0]
